Goal: Information Seeking & Learning: Learn about a topic

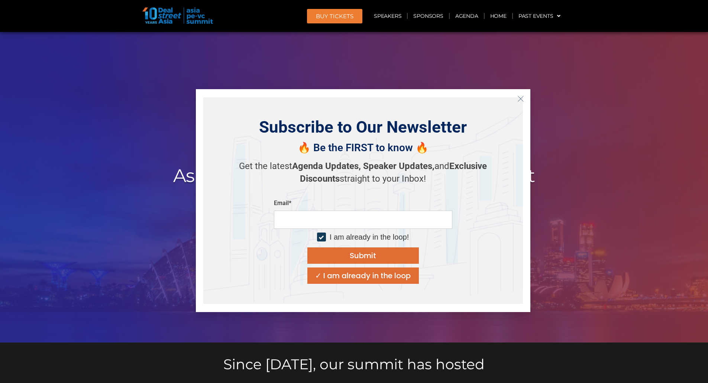
click at [523, 102] on icon "Close" at bounding box center [521, 99] width 7 height 7
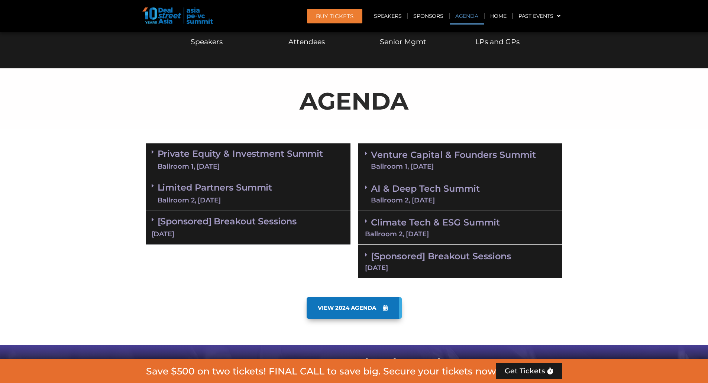
scroll to position [394, 0]
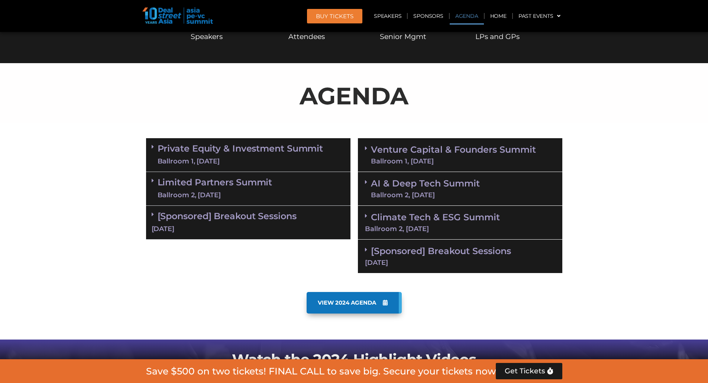
click at [256, 156] on link "Private Equity & Investment Summit Ballroom 1, [DATE]" at bounding box center [241, 155] width 166 height 22
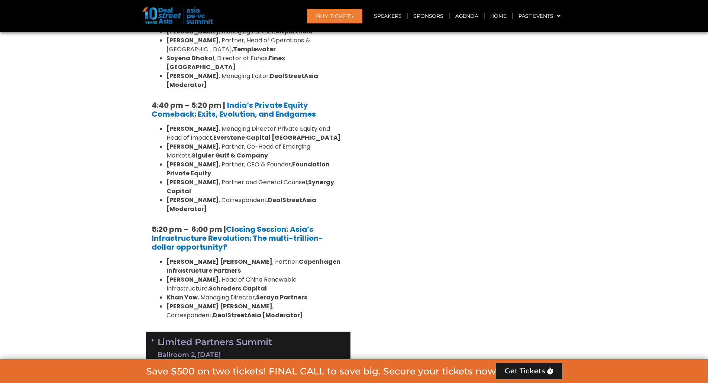
scroll to position [1408, 0]
click at [280, 332] on div "Limited Partners [GEOGRAPHIC_DATA] 2, [DATE]" at bounding box center [248, 349] width 205 height 34
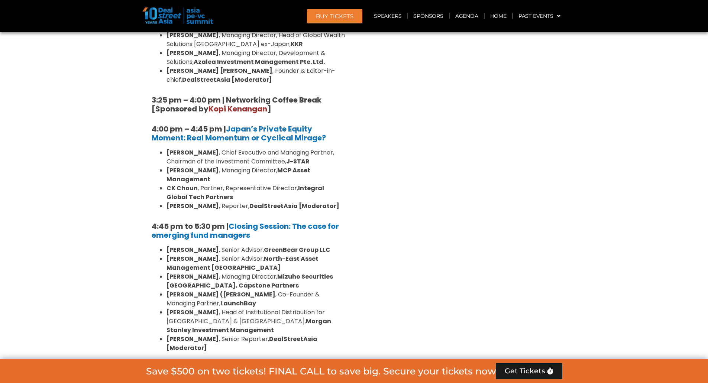
scroll to position [2234, 0]
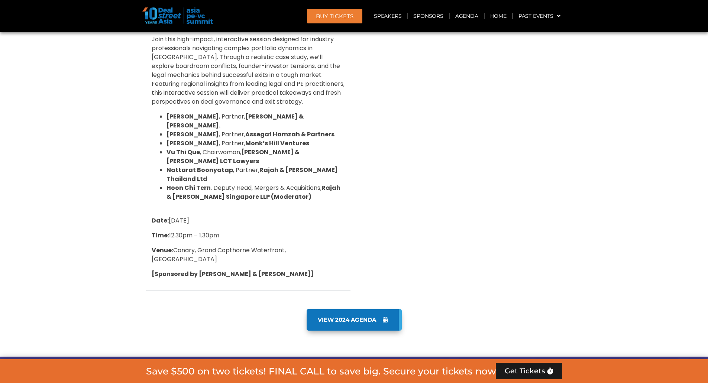
scroll to position [3099, 0]
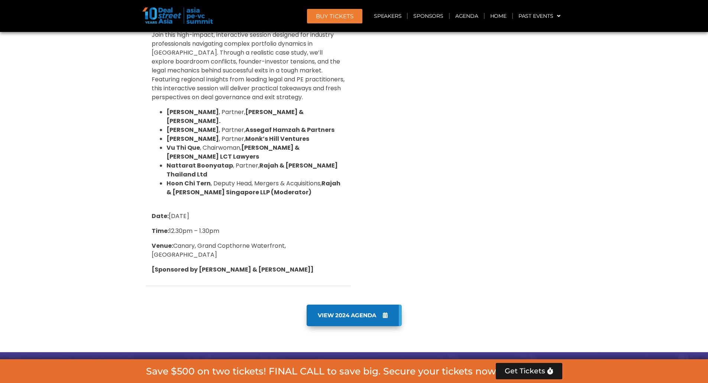
click at [363, 312] on span "VIEW 2024 AGENDA" at bounding box center [347, 315] width 58 height 7
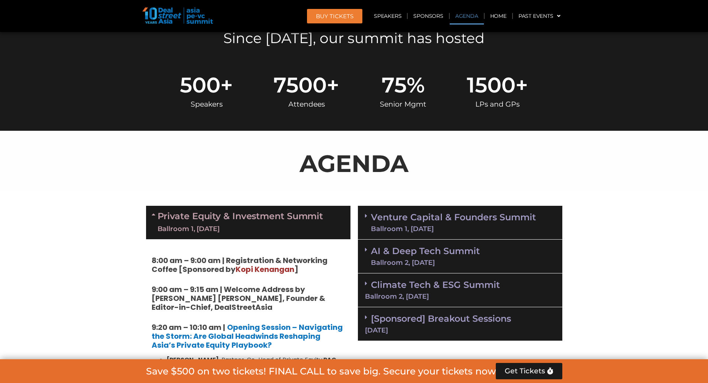
scroll to position [327, 0]
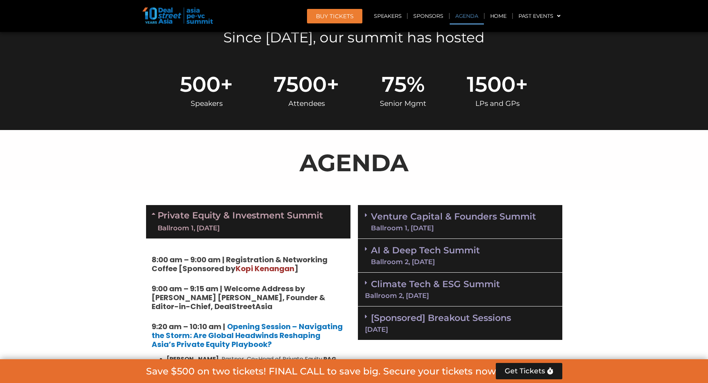
click at [394, 214] on link "Venture Capital & Founders​ Summit Ballroom 1, [DATE]" at bounding box center [453, 221] width 165 height 19
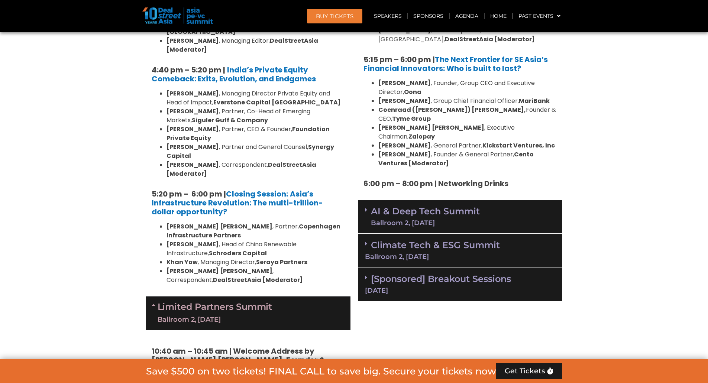
scroll to position [1446, 0]
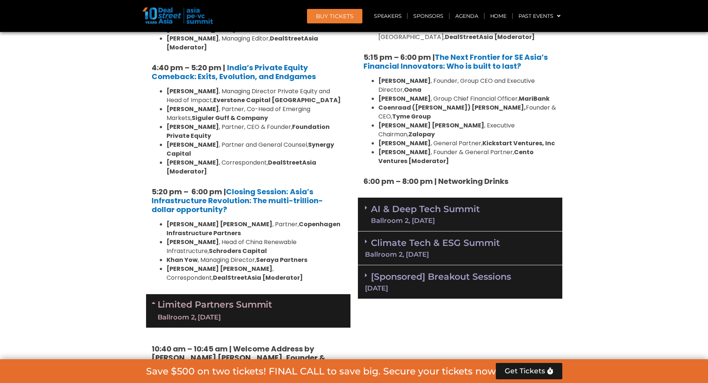
click at [410, 205] on link "AI & Deep Tech Summit Ballroom 2, [DATE]" at bounding box center [425, 214] width 109 height 19
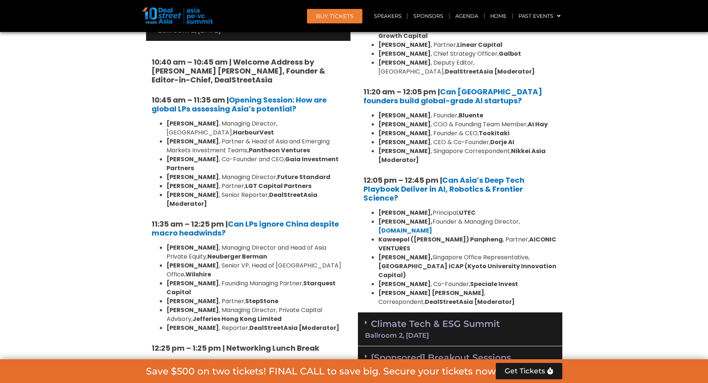
scroll to position [1733, 0]
click at [418, 332] on div "Ballroom 2, [DATE]" at bounding box center [460, 335] width 190 height 7
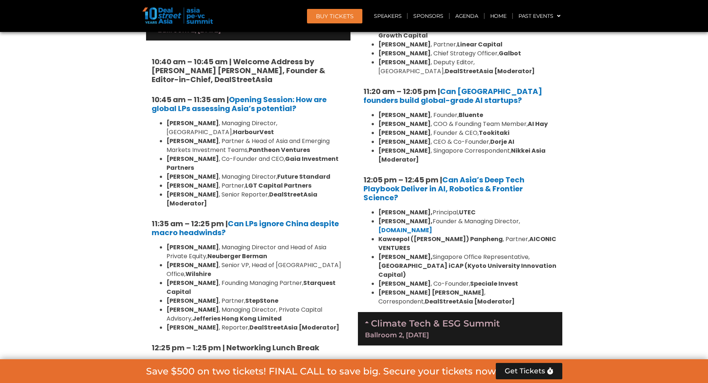
click at [419, 332] on div "Ballroom 2, [DATE]" at bounding box center [460, 335] width 190 height 7
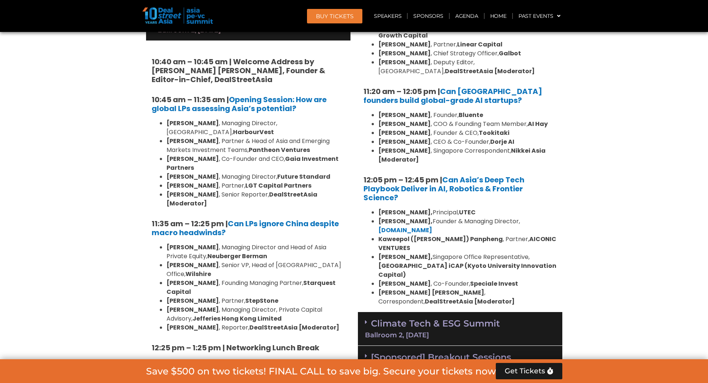
click at [418, 352] on link "[Sponsored] Breakout Sessions [DATE]" at bounding box center [460, 362] width 190 height 20
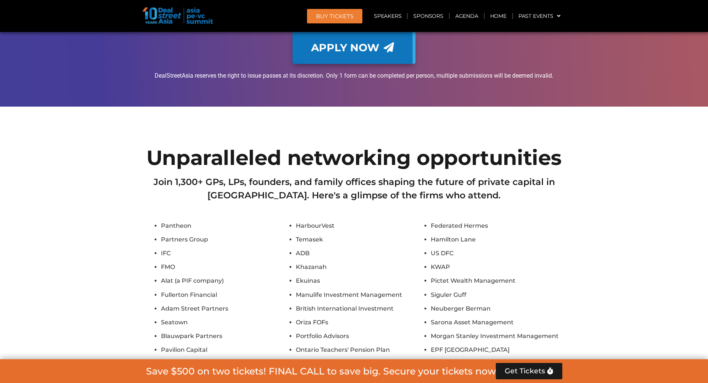
scroll to position [7735, 0]
